Goal: Task Accomplishment & Management: Use online tool/utility

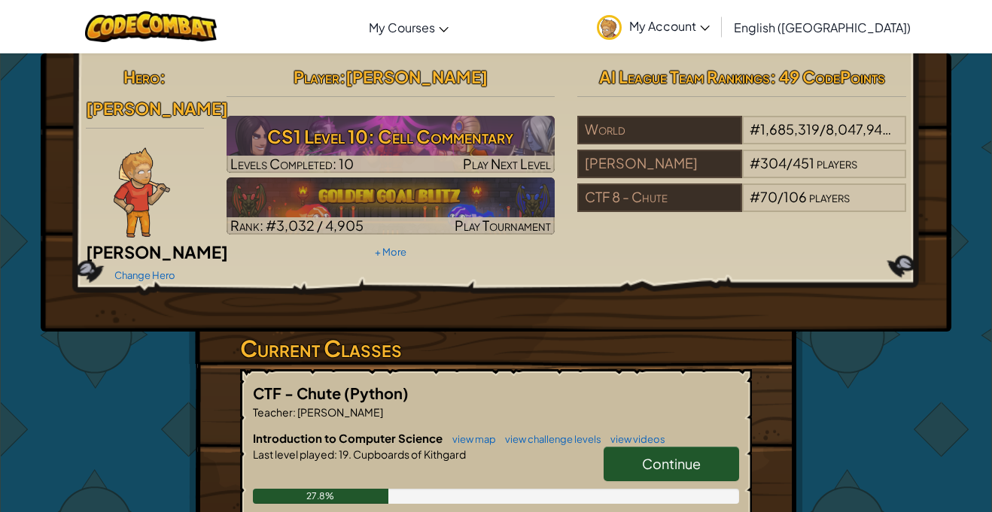
click at [664, 455] on span "Continue" at bounding box center [671, 463] width 59 height 17
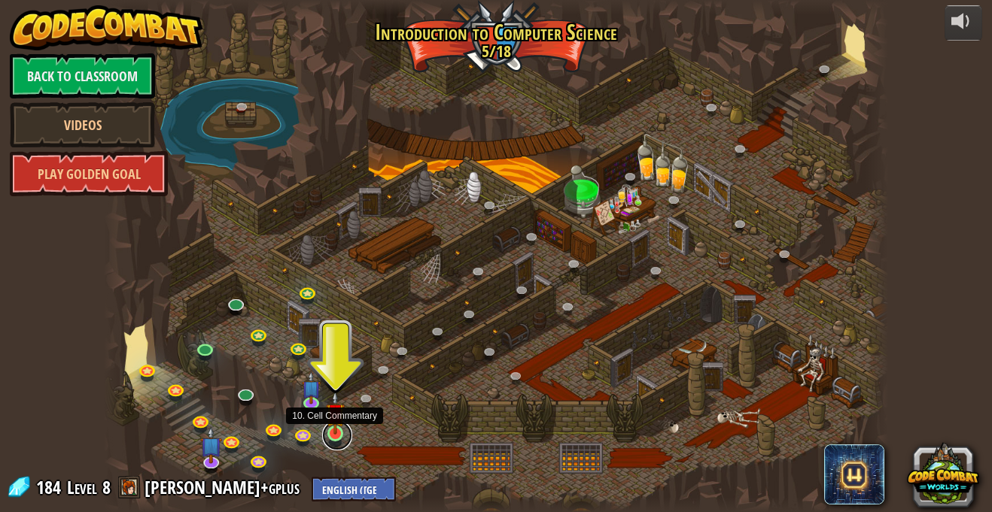
click at [329, 439] on link at bounding box center [337, 436] width 30 height 30
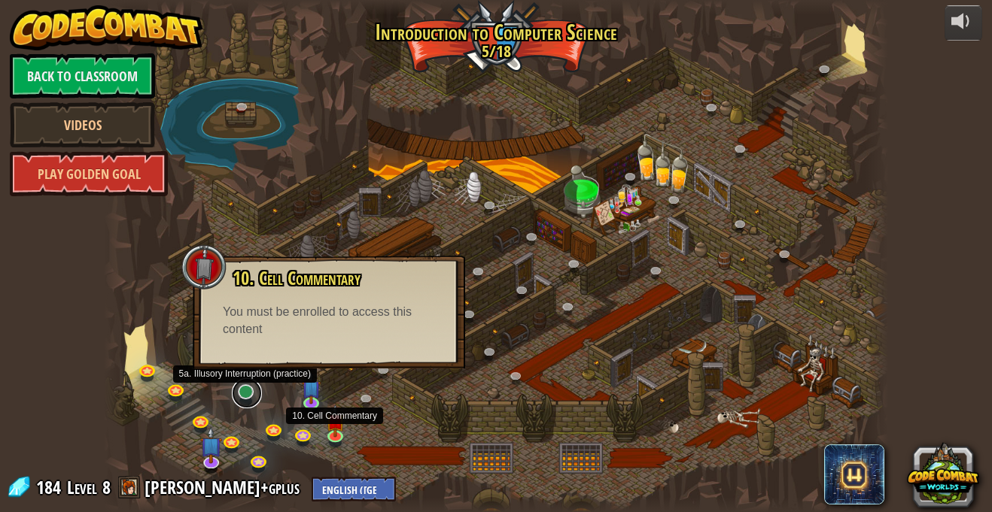
click at [260, 400] on link at bounding box center [247, 394] width 30 height 30
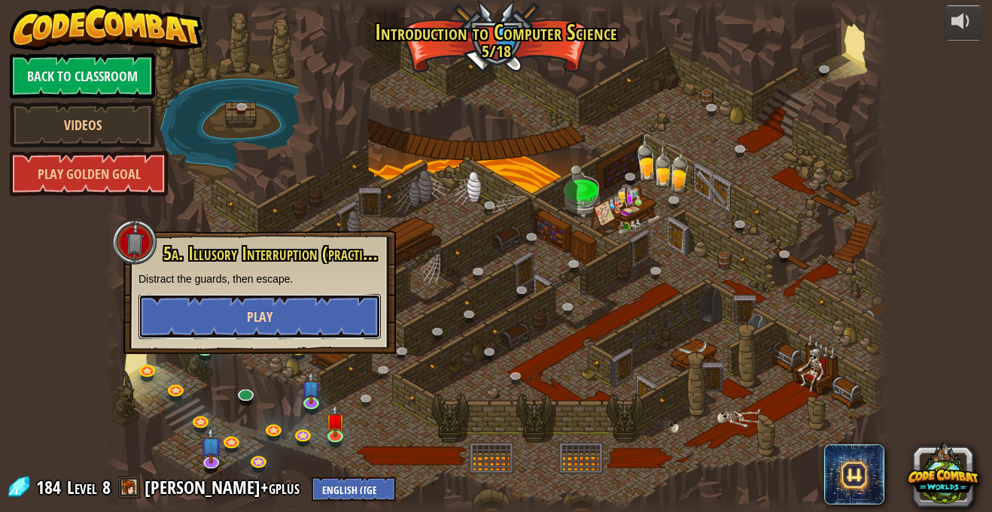
click at [258, 314] on span "Play" at bounding box center [260, 317] width 26 height 19
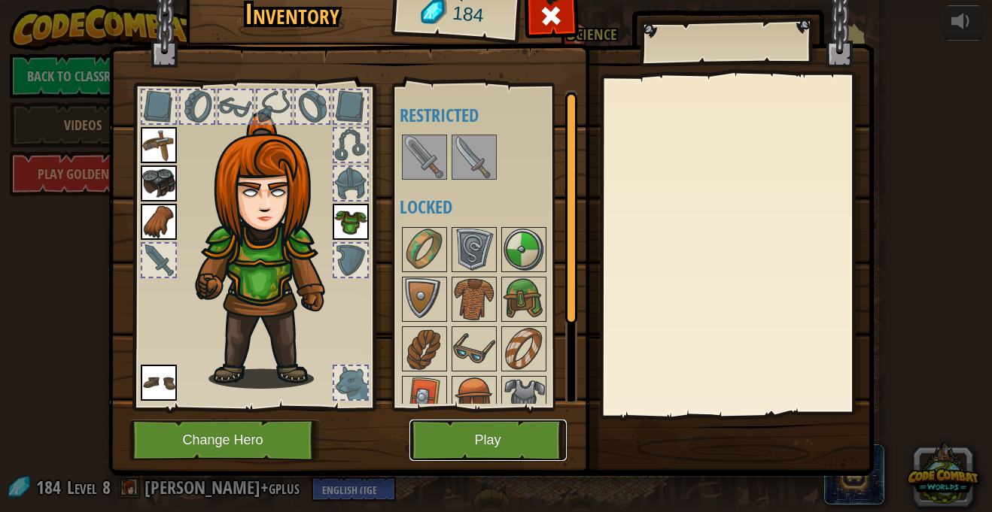
click at [491, 442] on button "Play" at bounding box center [487, 440] width 157 height 41
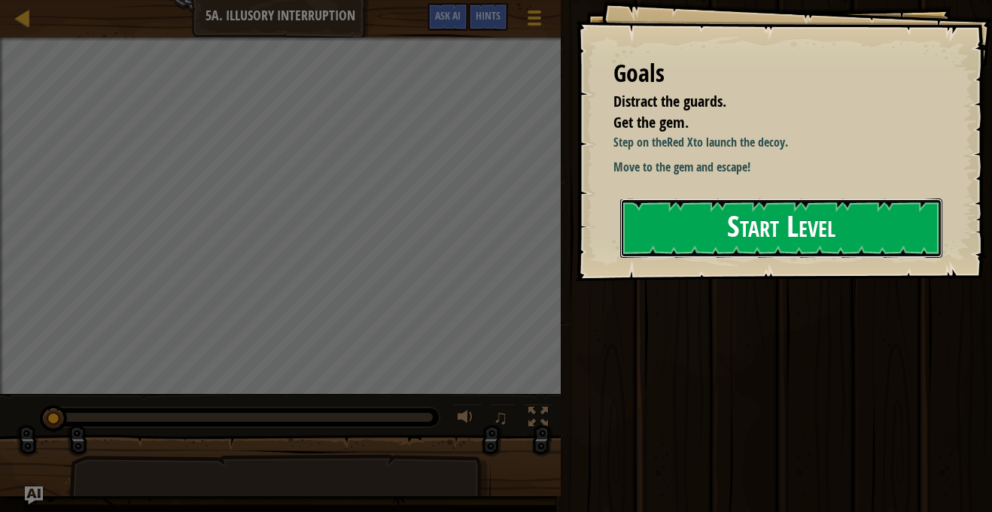
click at [702, 240] on button "Start Level" at bounding box center [781, 228] width 322 height 59
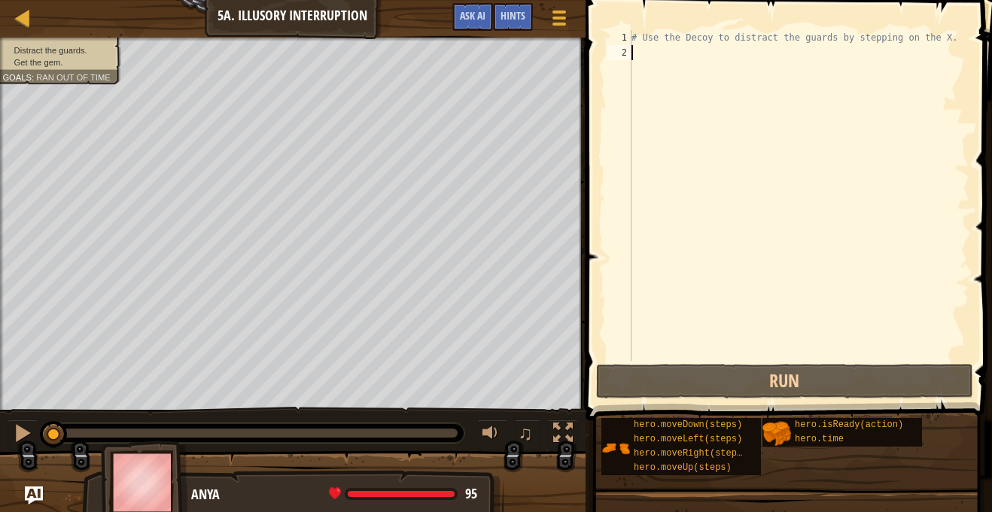
type textarea "."
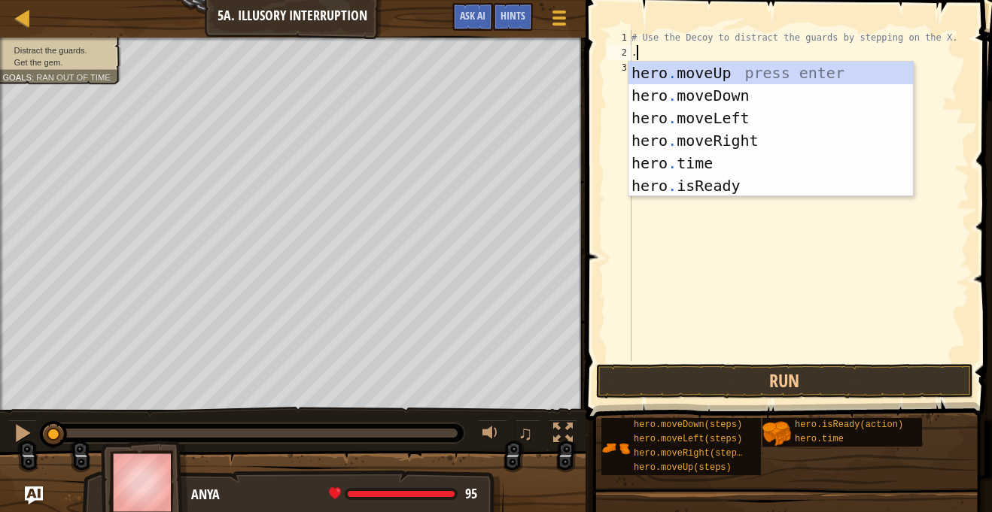
scroll to position [7, 0]
click at [730, 145] on div "hero . moveUp press enter hero . moveDown press enter hero . moveLeft press ent…" at bounding box center [770, 152] width 284 height 181
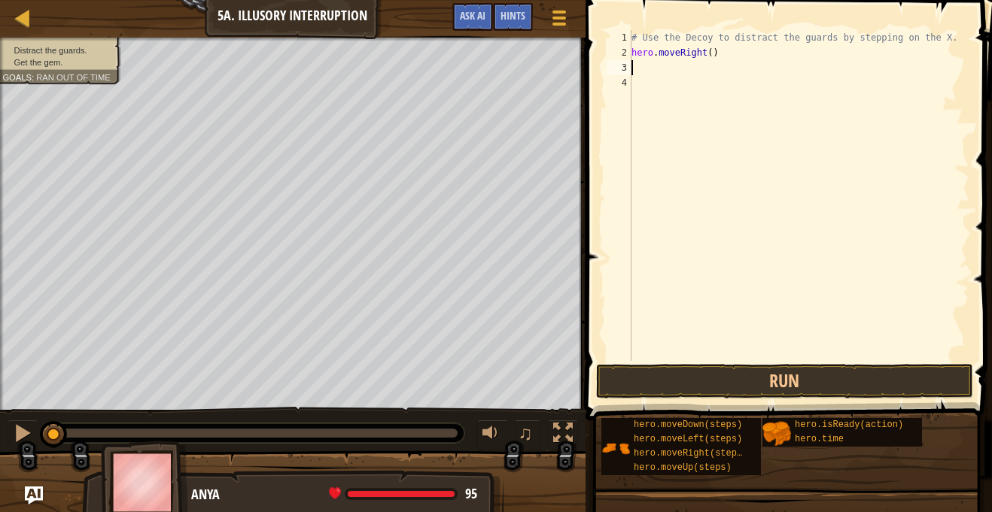
click at [709, 60] on div "# Use the Decoy to distract the guards by stepping on the X. hero . moveRight (…" at bounding box center [798, 210] width 341 height 361
click at [710, 55] on div "# Use the Decoy to distract the guards by stepping on the X. hero . moveRight (…" at bounding box center [798, 210] width 341 height 361
type textarea "hero.moveRight(1)"
click at [695, 66] on div "# Use the Decoy to distract the guards by stepping on the X. hero . moveRight (…" at bounding box center [798, 210] width 341 height 361
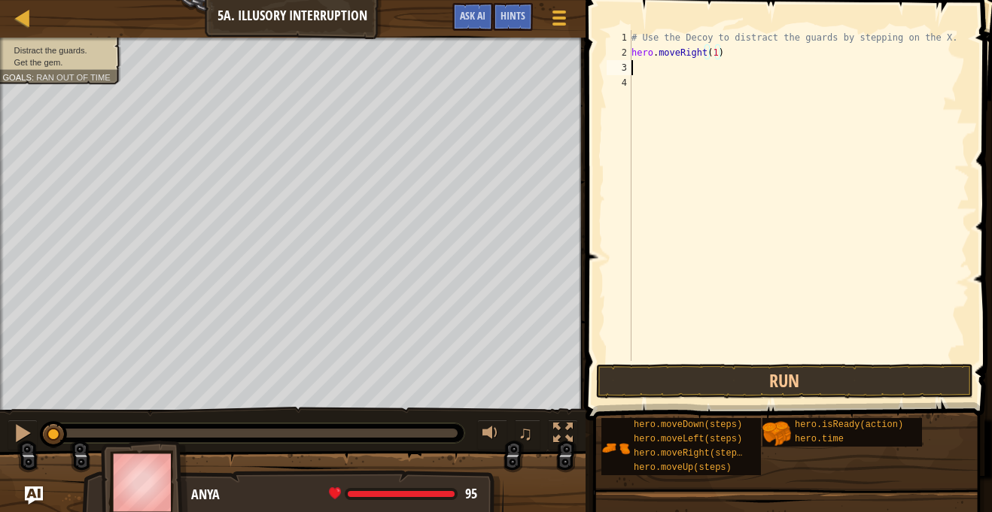
scroll to position [7, 0]
type textarea "h"
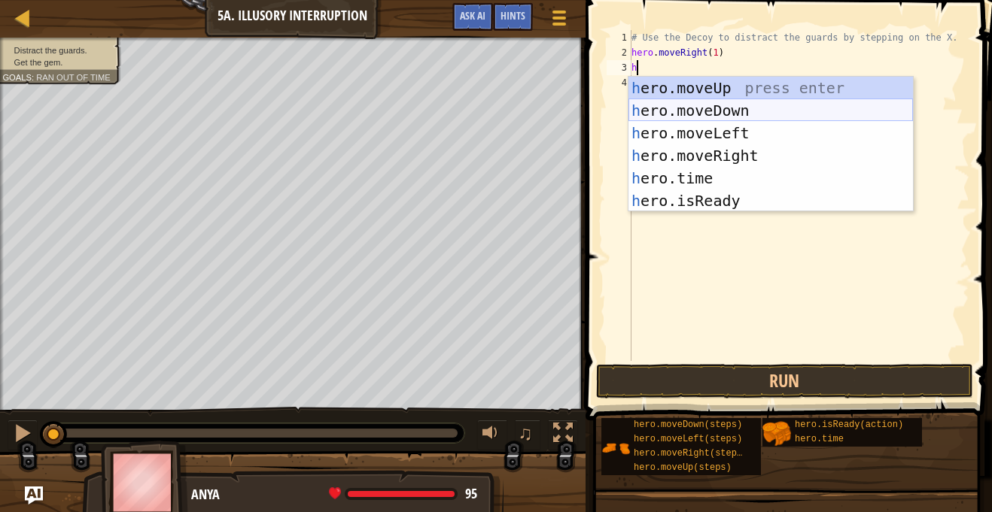
click at [801, 103] on div "h ero.moveUp press enter h ero.moveDown press enter h ero.moveLeft press enter …" at bounding box center [770, 167] width 284 height 181
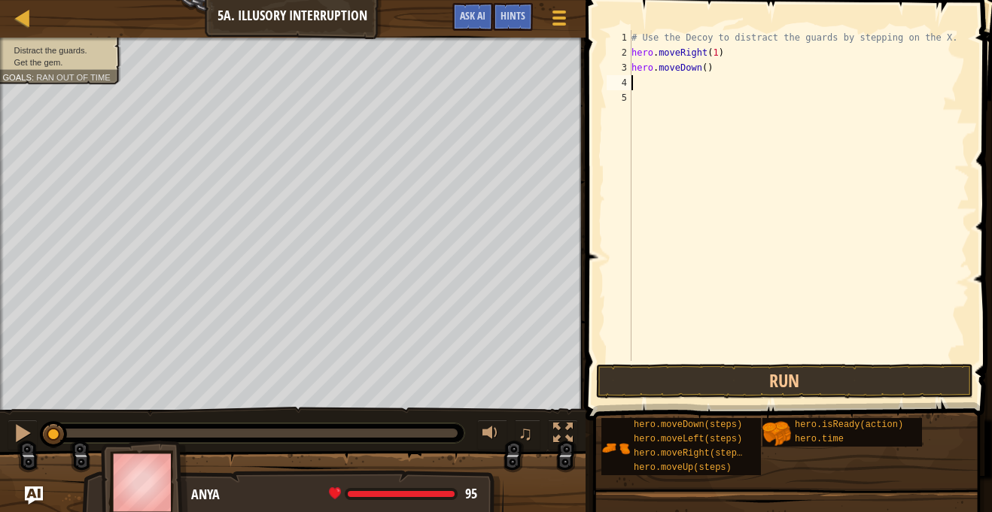
click at [706, 67] on div "# Use the Decoy to distract the guards by stepping on the X. hero . moveRight (…" at bounding box center [798, 210] width 341 height 361
type textarea "hero.moveDown(2)"
click at [712, 87] on div "# Use the Decoy to distract the guards by stepping on the X. hero . moveRight (…" at bounding box center [798, 210] width 341 height 361
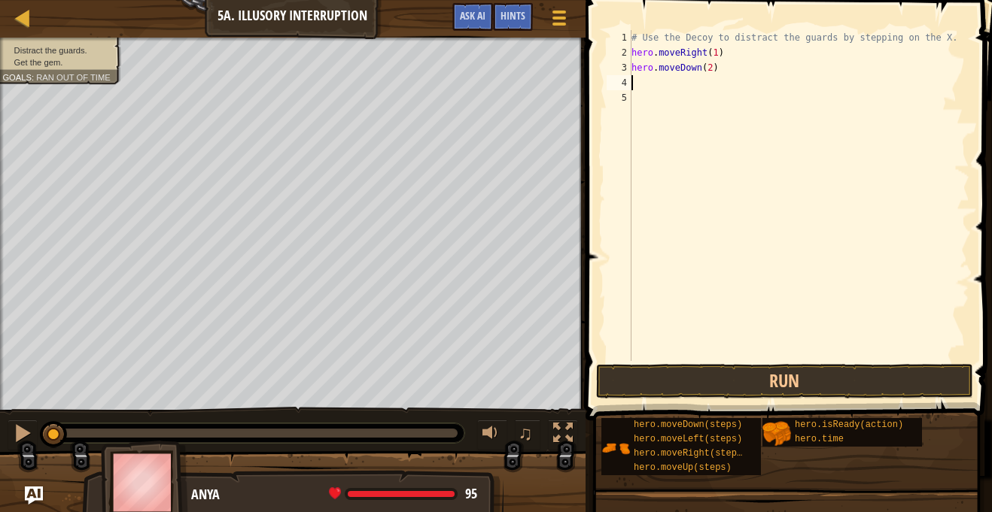
type textarea "h"
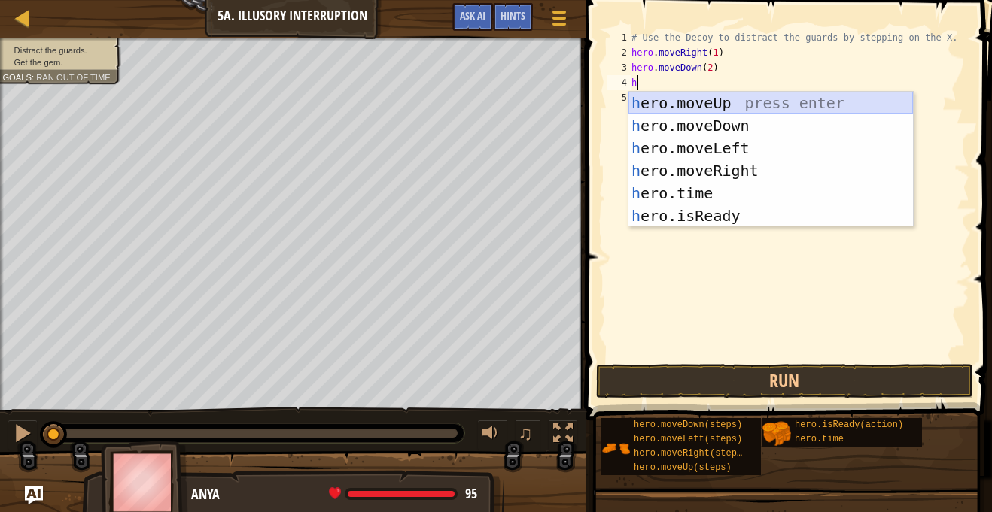
click at [670, 102] on div "h ero.moveUp press enter h ero.moveDown press enter h ero.moveLeft press enter …" at bounding box center [770, 182] width 284 height 181
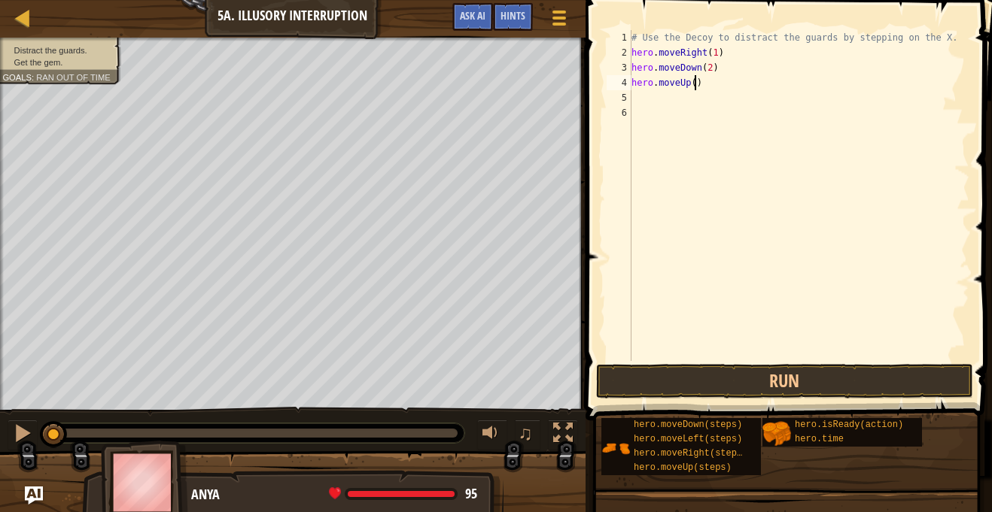
click at [697, 80] on div "# Use the Decoy to distract the guards by stepping on the X. hero . moveRight (…" at bounding box center [798, 210] width 341 height 361
type textarea "hero.moveUp(2)"
click at [692, 100] on div "# Use the Decoy to distract the guards by stepping on the X. hero . moveRight (…" at bounding box center [798, 210] width 341 height 361
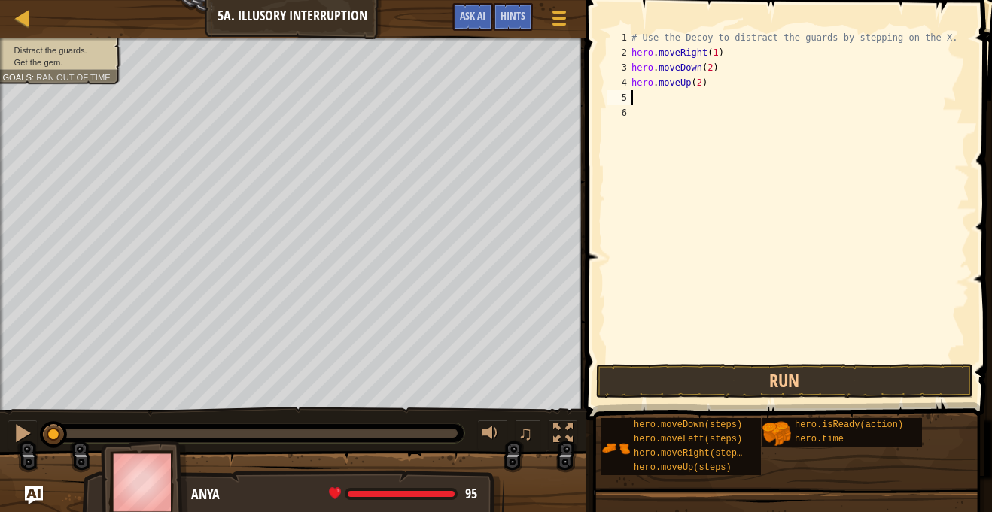
type textarea "h"
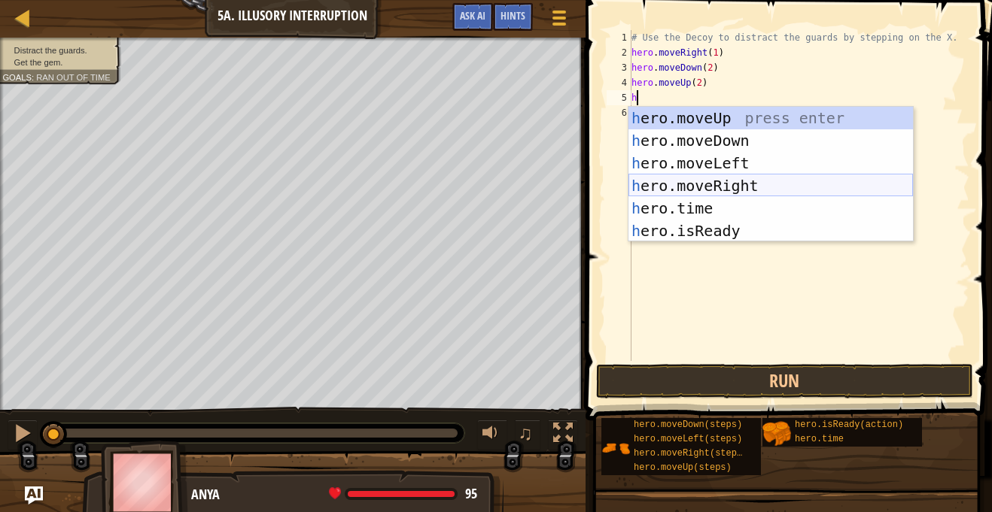
click at [698, 178] on div "h ero.moveUp press enter h ero.moveDown press enter h ero.moveLeft press enter …" at bounding box center [770, 197] width 284 height 181
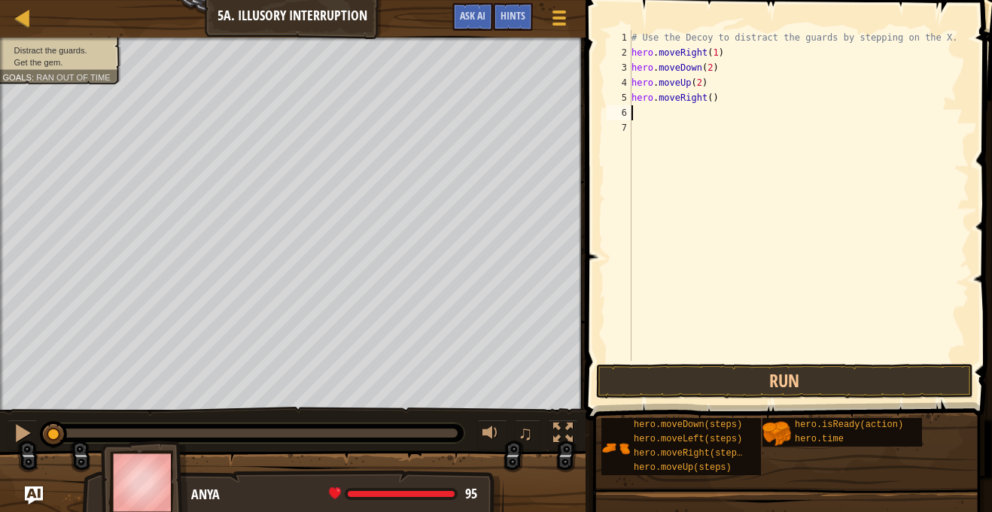
click at [711, 101] on div "# Use the Decoy to distract the guards by stepping on the X. hero . moveRight (…" at bounding box center [798, 210] width 341 height 361
type textarea "hero.moveRight(4)"
click at [722, 385] on button "Run" at bounding box center [784, 381] width 377 height 35
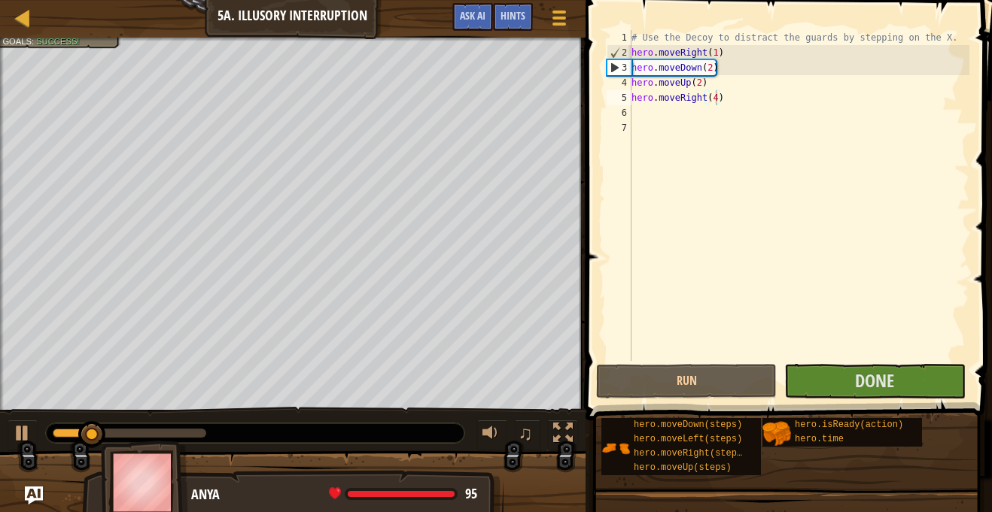
click at [158, 438] on div at bounding box center [255, 434] width 418 height 20
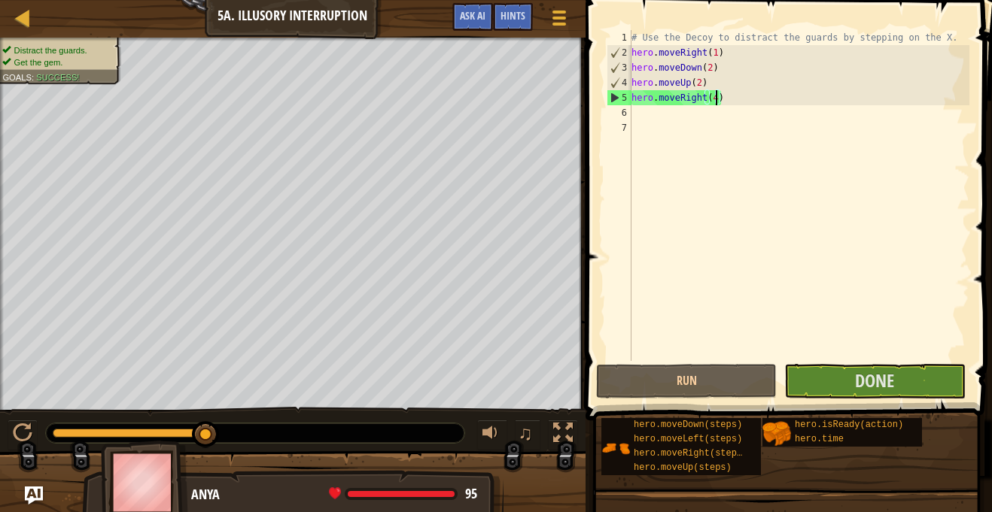
drag, startPoint x: 108, startPoint y: 438, endPoint x: 242, endPoint y: 455, distance: 134.2
click at [242, 455] on div "Distract the guards. Get the gem. Goals : Success! ♫ Anya 95 x: 55 y: 30 x: 66 …" at bounding box center [496, 275] width 992 height 475
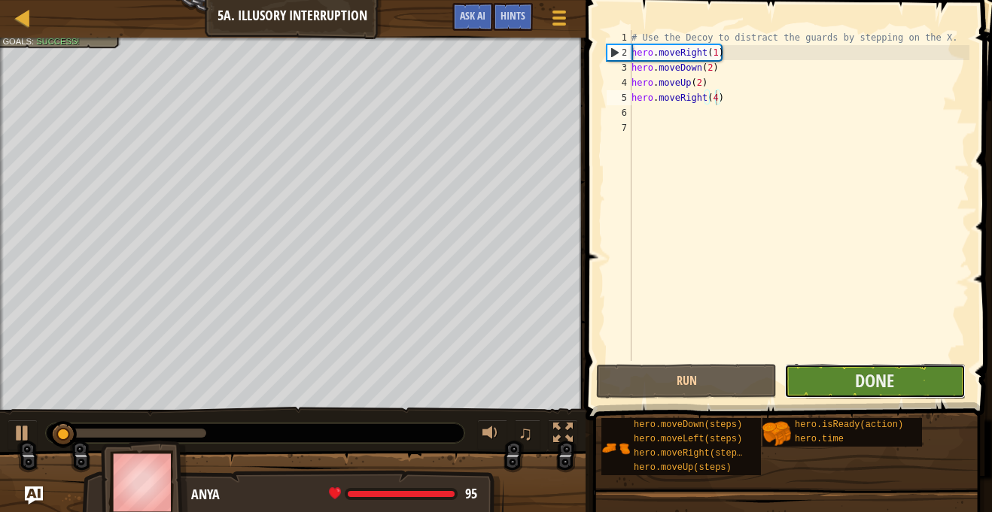
click at [895, 379] on button "Done" at bounding box center [874, 381] width 181 height 35
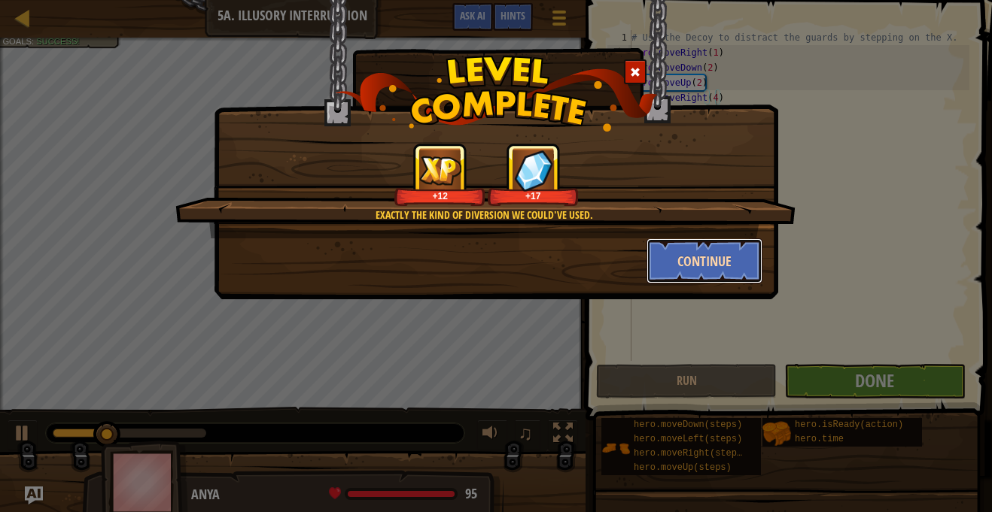
click at [708, 272] on button "Continue" at bounding box center [704, 261] width 117 height 45
